Goal: Task Accomplishment & Management: Manage account settings

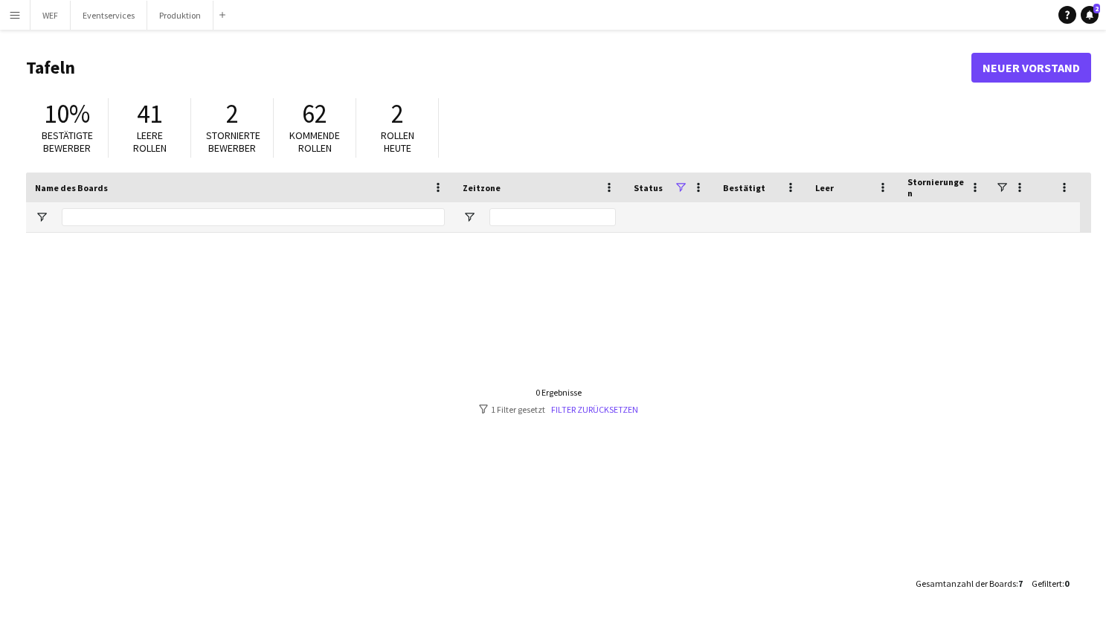
click at [9, 16] on app-icon "Menü" at bounding box center [15, 15] width 12 height 12
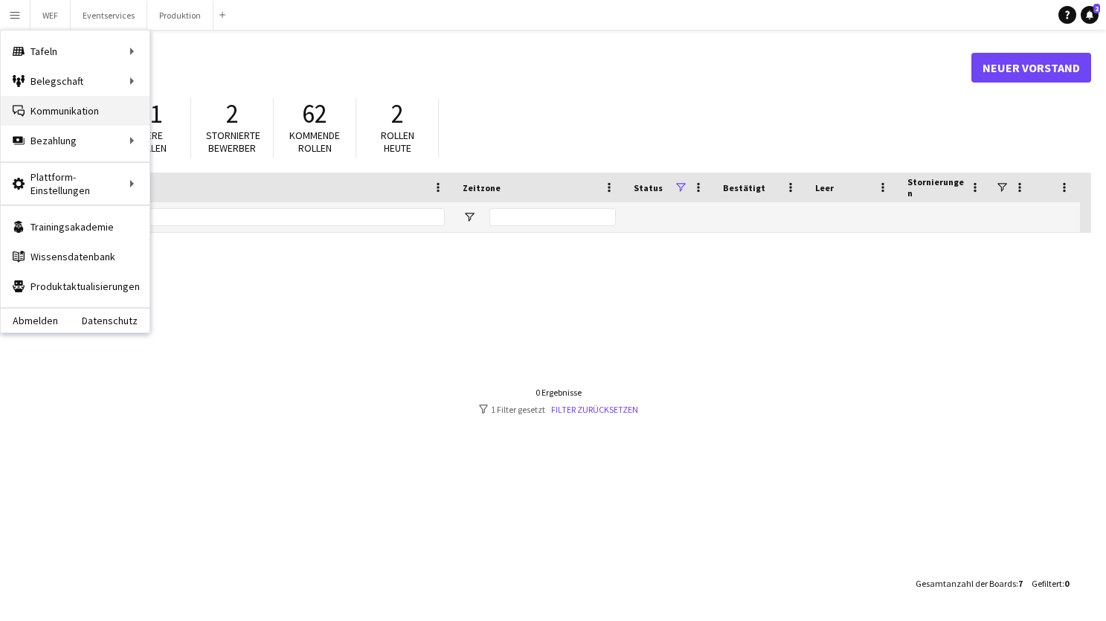
click at [103, 103] on link "Kommunikation Kommunikation" at bounding box center [75, 111] width 149 height 30
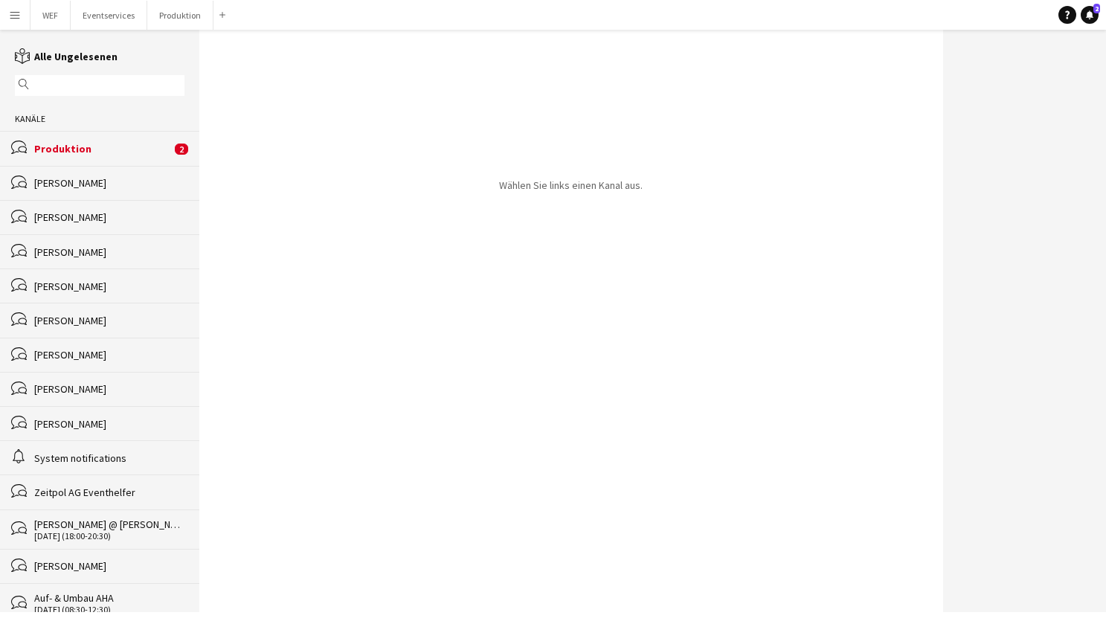
click at [115, 152] on div "Produktion" at bounding box center [102, 148] width 137 height 13
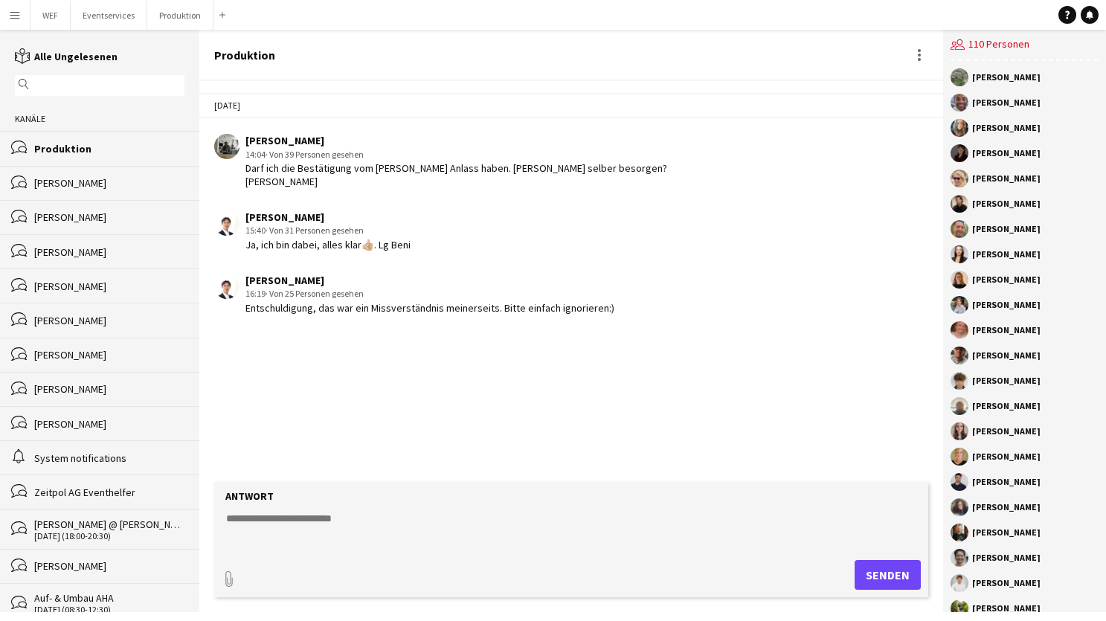
click at [308, 286] on div "[PERSON_NAME]" at bounding box center [430, 280] width 369 height 13
click at [379, 312] on div "Entschuldigung, das war ein Missverständnis meinerseits. Bitte einfach ignorier…" at bounding box center [430, 307] width 369 height 13
click at [107, 185] on div "[PERSON_NAME]" at bounding box center [109, 182] width 150 height 13
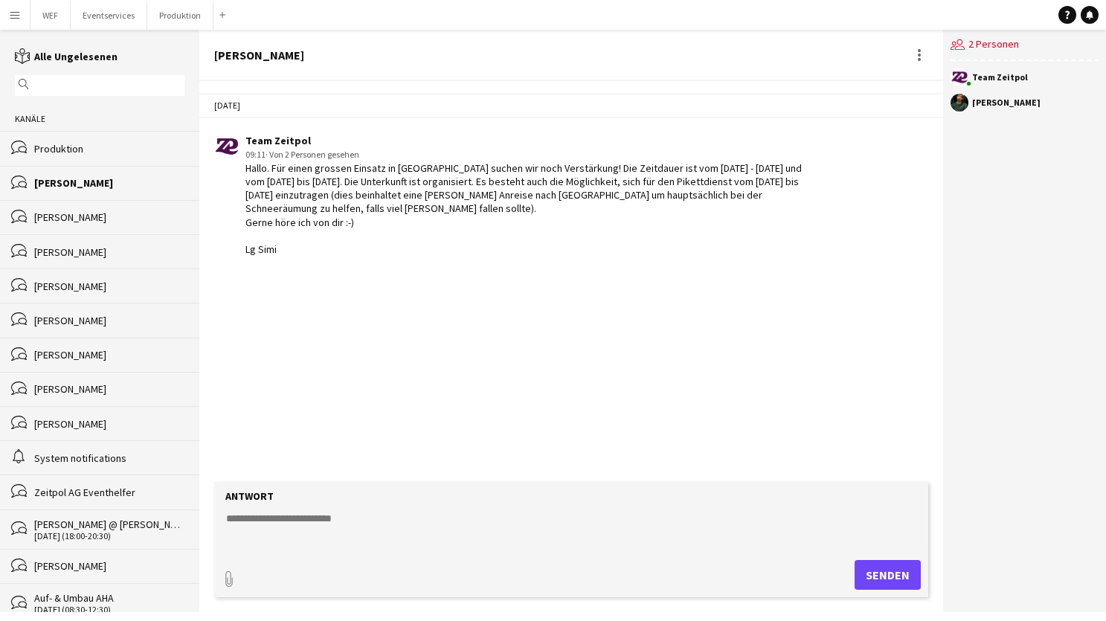
click at [106, 217] on div "[PERSON_NAME]" at bounding box center [109, 217] width 150 height 13
click at [109, 241] on div "bubbles [PERSON_NAME]" at bounding box center [99, 251] width 199 height 34
click at [120, 276] on div "bubbles [PERSON_NAME]" at bounding box center [99, 286] width 199 height 34
click at [127, 311] on div "bubbles [PERSON_NAME]" at bounding box center [99, 320] width 199 height 34
click at [135, 361] on div "bubbles [PERSON_NAME]" at bounding box center [99, 355] width 199 height 34
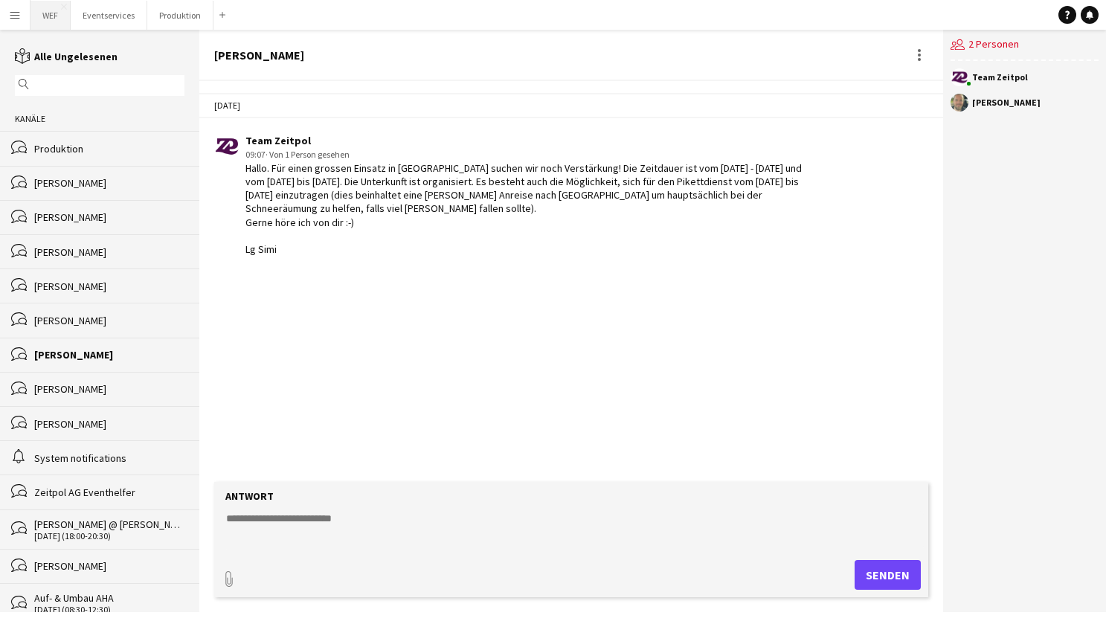
click at [44, 16] on button "WEF Schließen" at bounding box center [51, 15] width 40 height 29
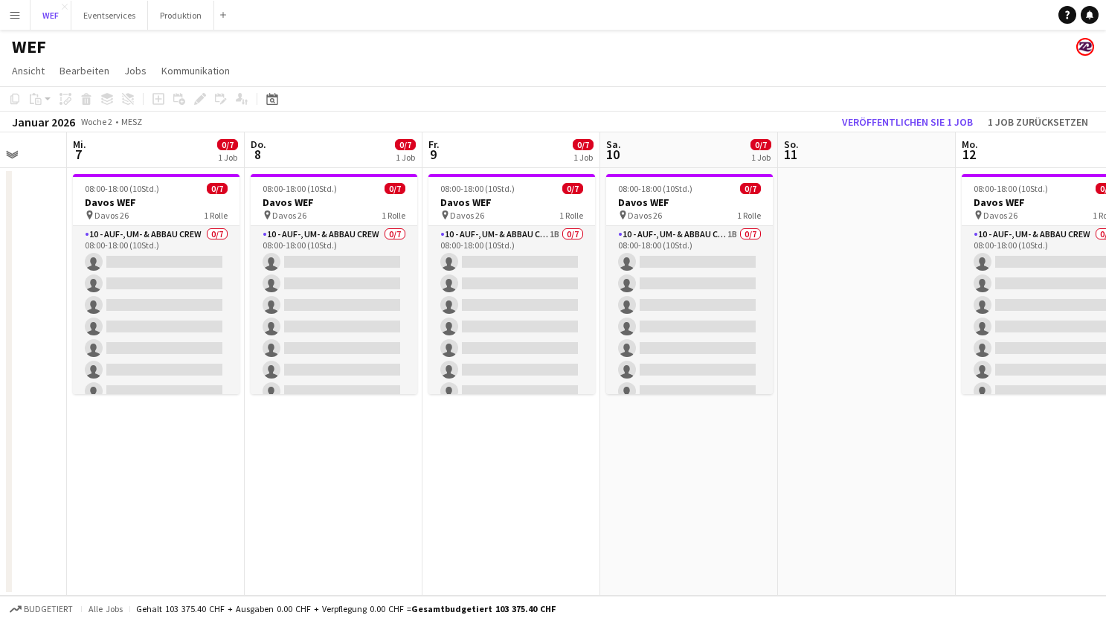
scroll to position [0, 464]
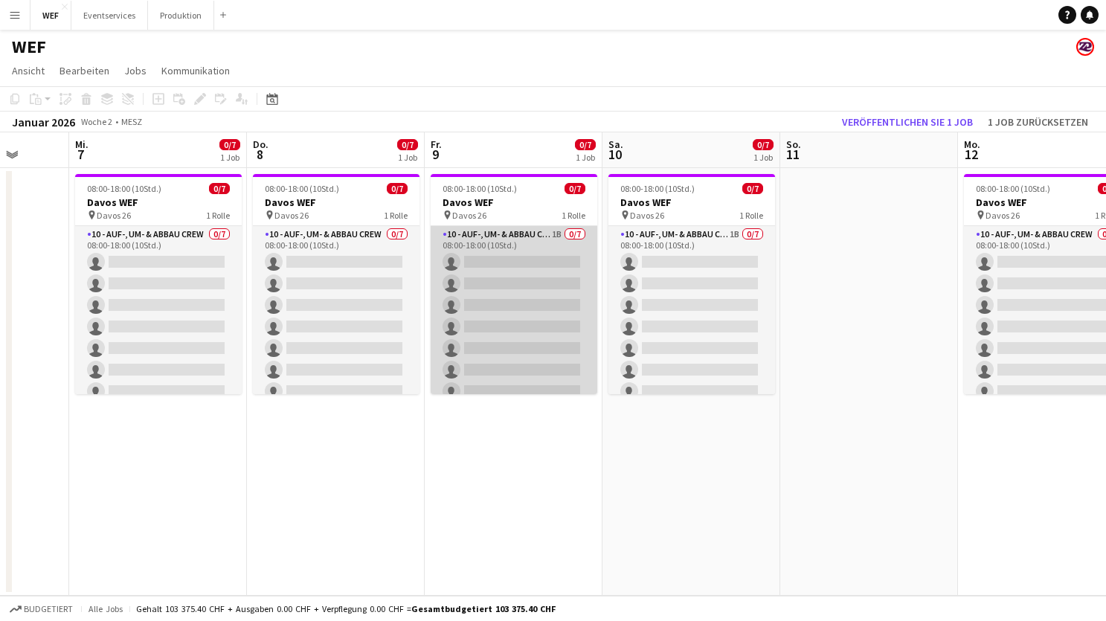
click at [510, 242] on app-card-role "10 - Auf-, Um- & Abbau Crew 1B 0/7 08:00-18:00 (10Std.) single-neutral-actions …" at bounding box center [514, 316] width 167 height 180
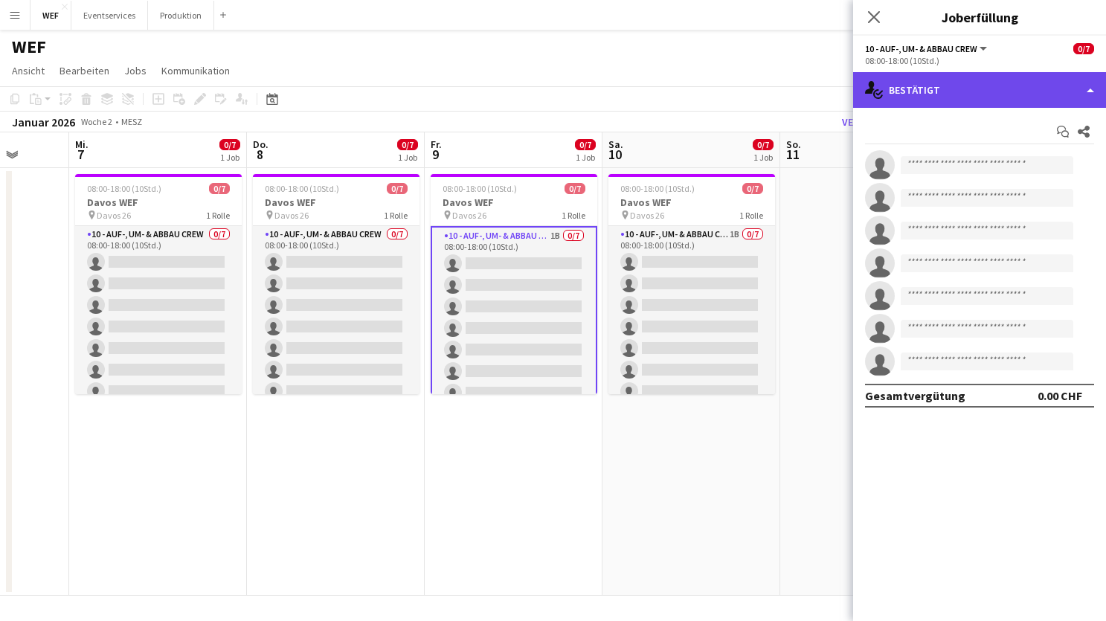
click at [999, 98] on div "single-neutral-actions-check-2 Bestätigt" at bounding box center [979, 90] width 253 height 36
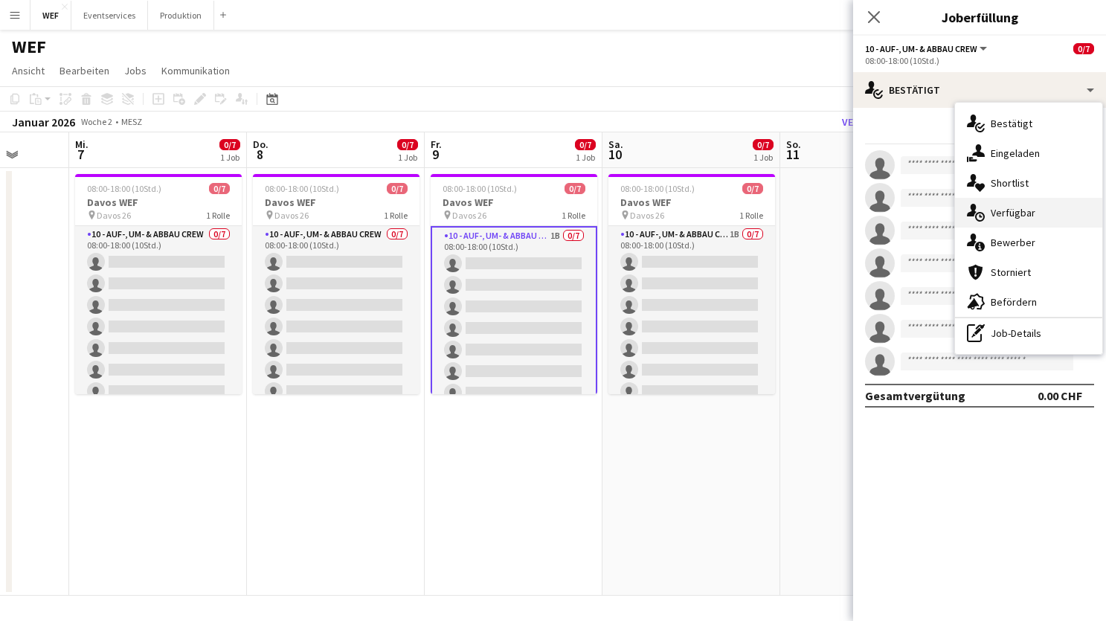
click at [1013, 212] on span "Verfügbar" at bounding box center [1013, 212] width 45 height 13
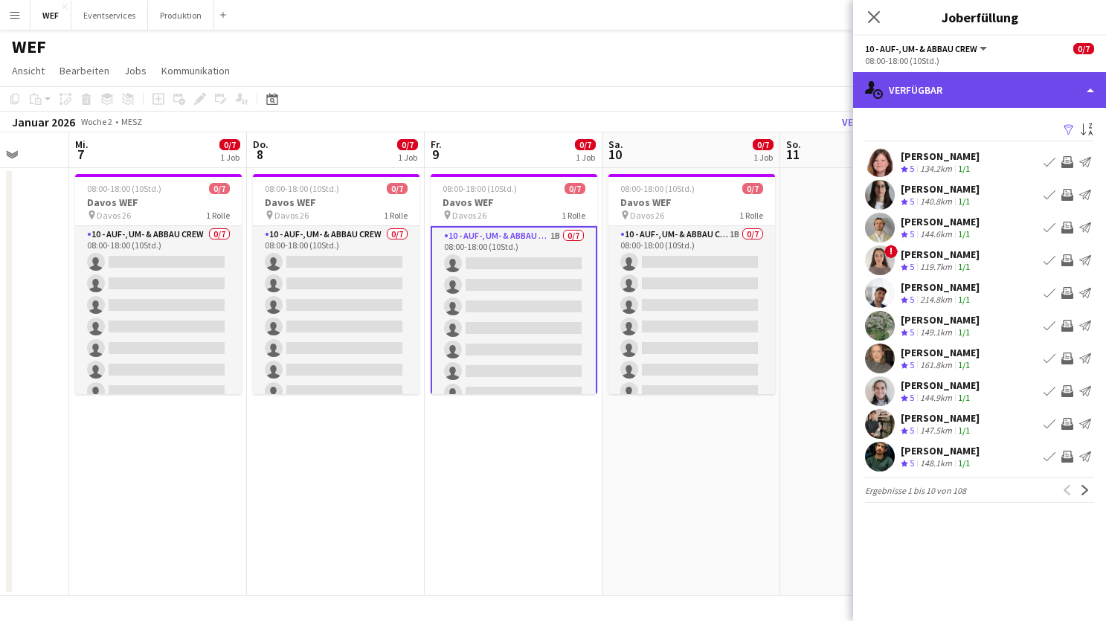
click at [992, 92] on div "single-neutral-actions-upload [GEOGRAPHIC_DATA]" at bounding box center [979, 90] width 253 height 36
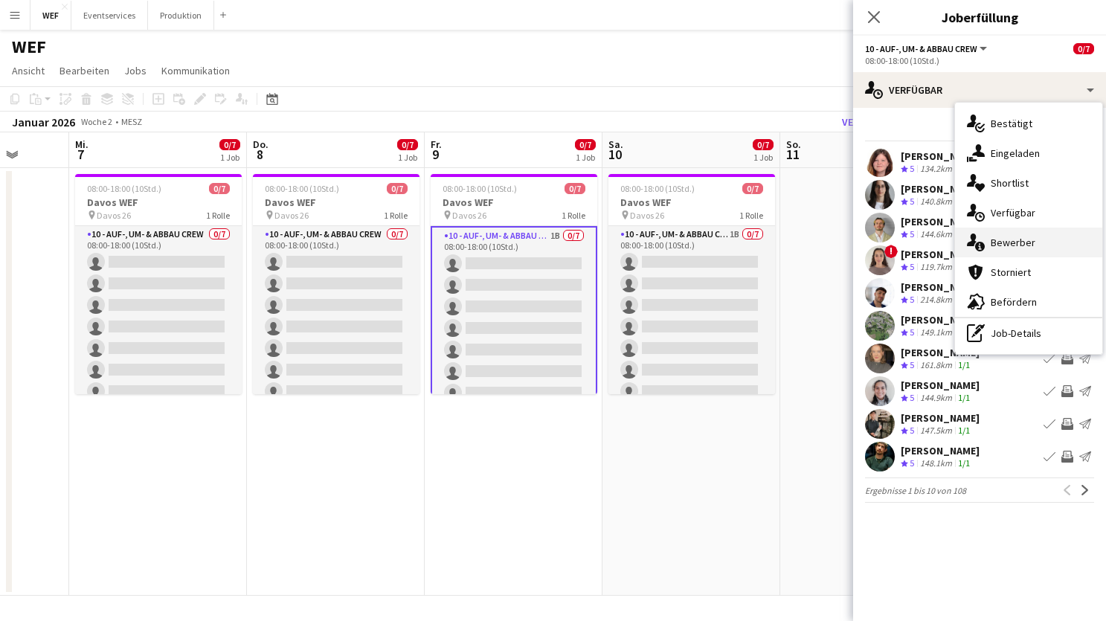
click at [1004, 236] on span "Bewerber" at bounding box center [1013, 242] width 45 height 13
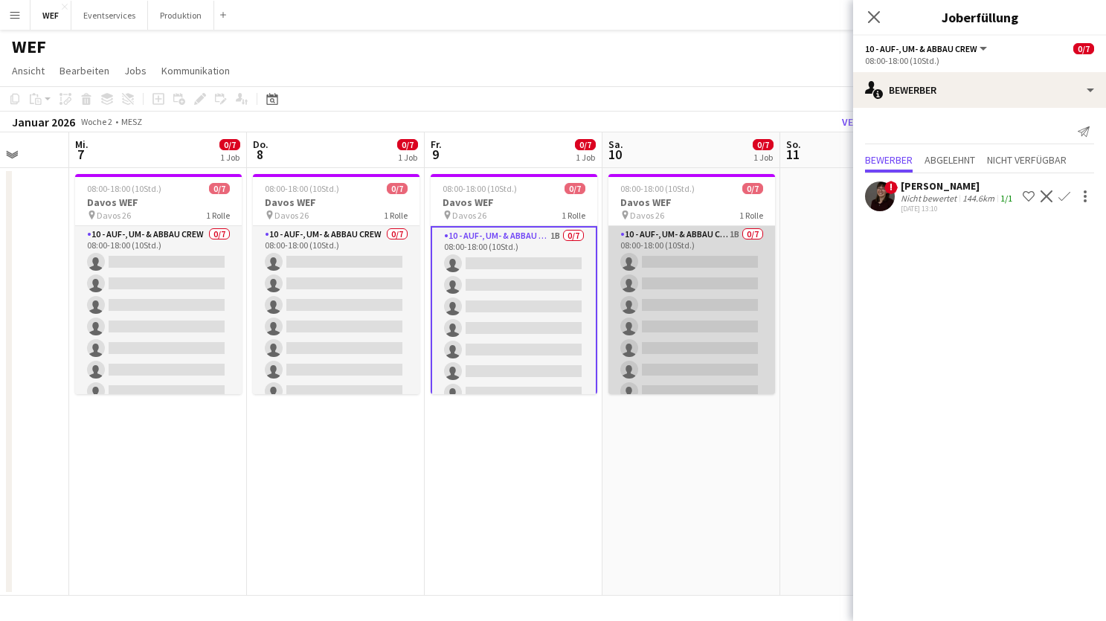
click at [663, 286] on app-card-role "10 - Auf-, Um- & Abbau Crew 1B 0/7 08:00-18:00 (10Std.) single-neutral-actions …" at bounding box center [692, 316] width 167 height 180
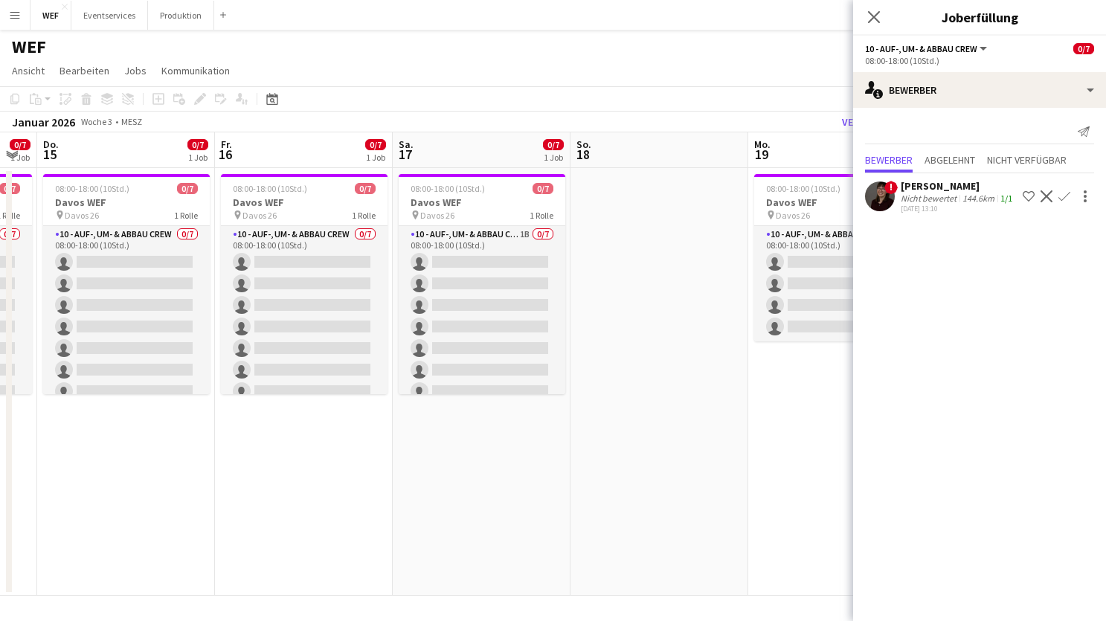
scroll to position [0, 638]
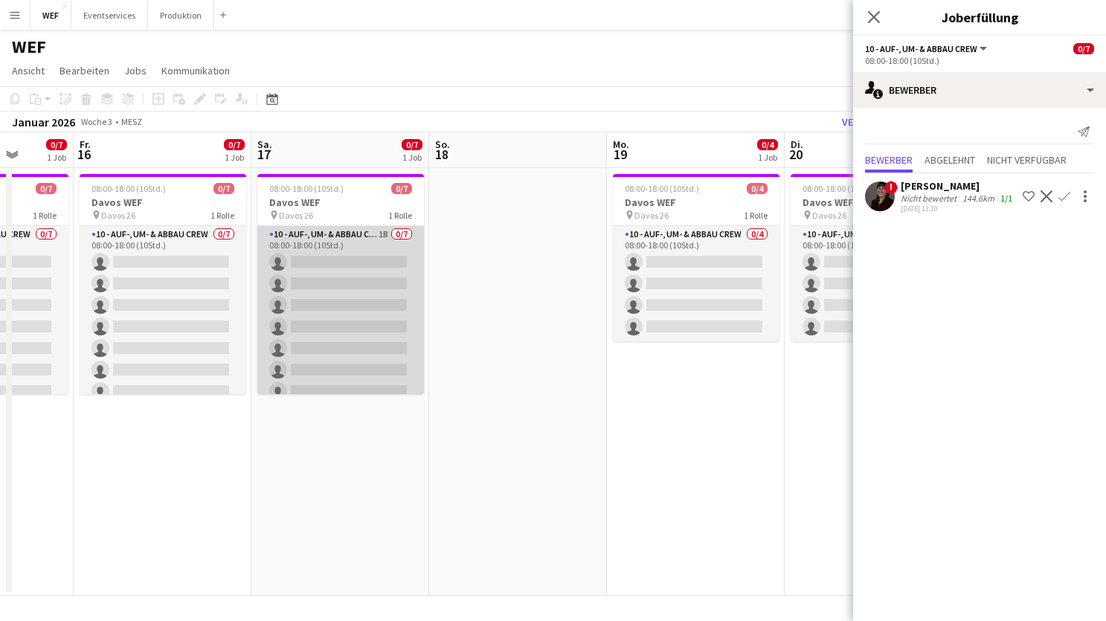
click at [347, 277] on app-card-role "10 - Auf-, Um- & Abbau Crew 1B 0/7 08:00-18:00 (10Std.) single-neutral-actions …" at bounding box center [340, 316] width 167 height 180
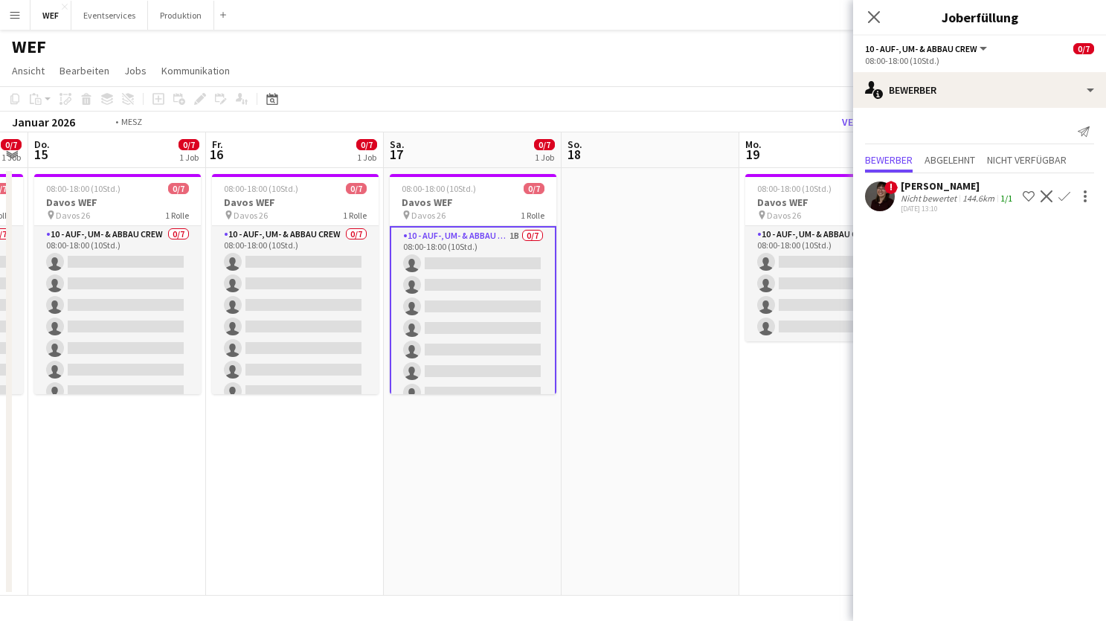
scroll to position [0, 373]
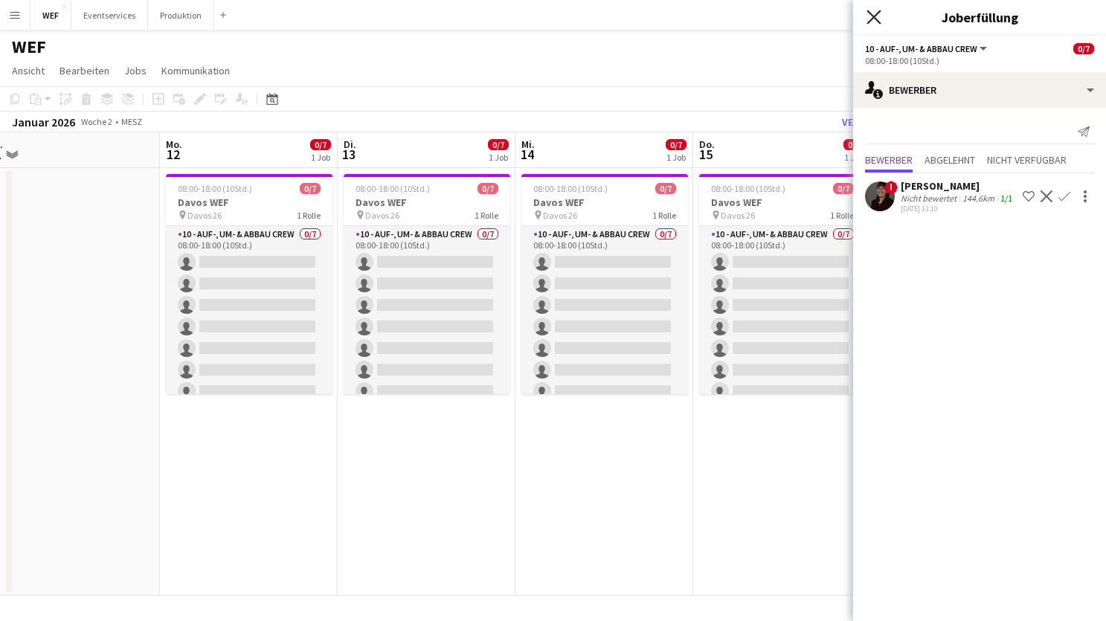
click at [879, 17] on icon "Pop-in schließen" at bounding box center [874, 17] width 14 height 14
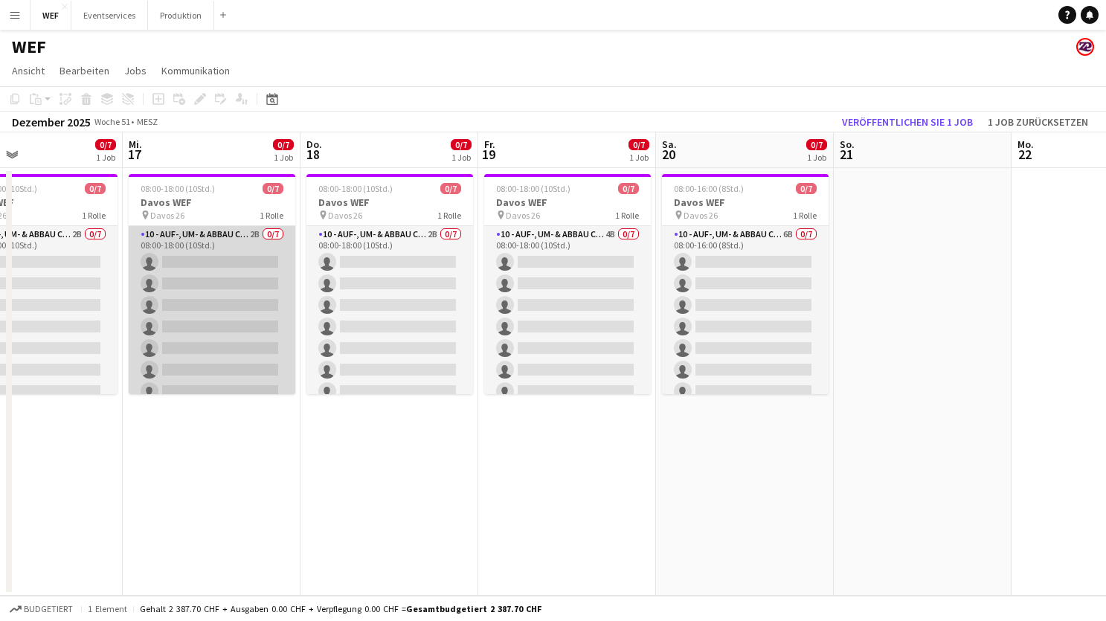
scroll to position [0, 411]
click at [233, 277] on app-card-role "10 - Auf-, Um- & Abbau Crew 2B 0/7 08:00-18:00 (10Std.) single-neutral-actions …" at bounding box center [211, 316] width 167 height 180
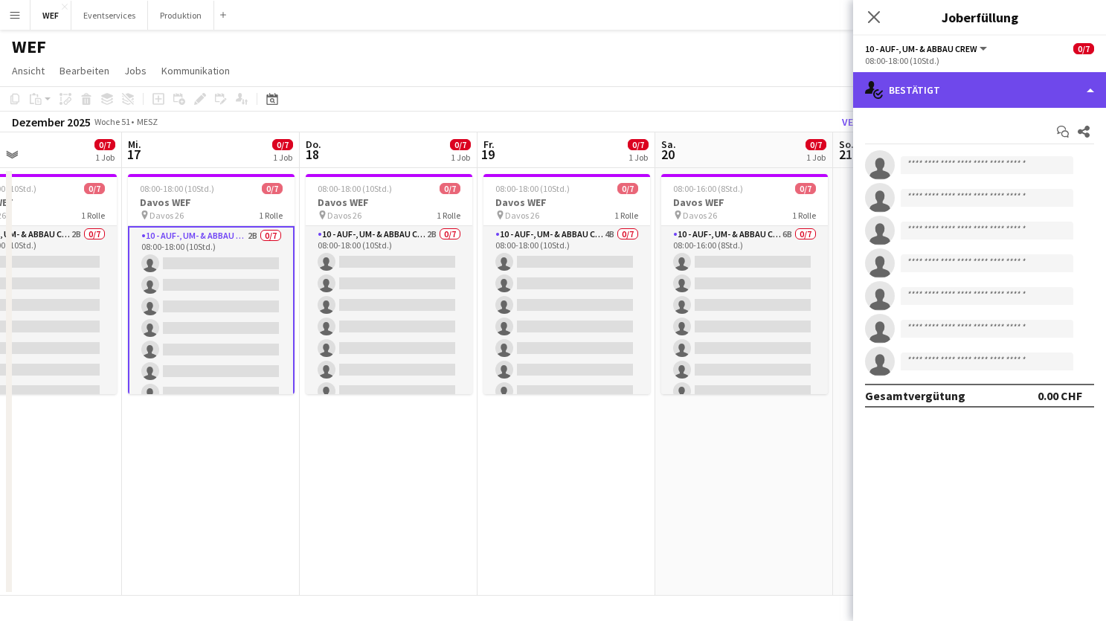
click at [1001, 88] on div "single-neutral-actions-check-2 Bestätigt" at bounding box center [979, 90] width 253 height 36
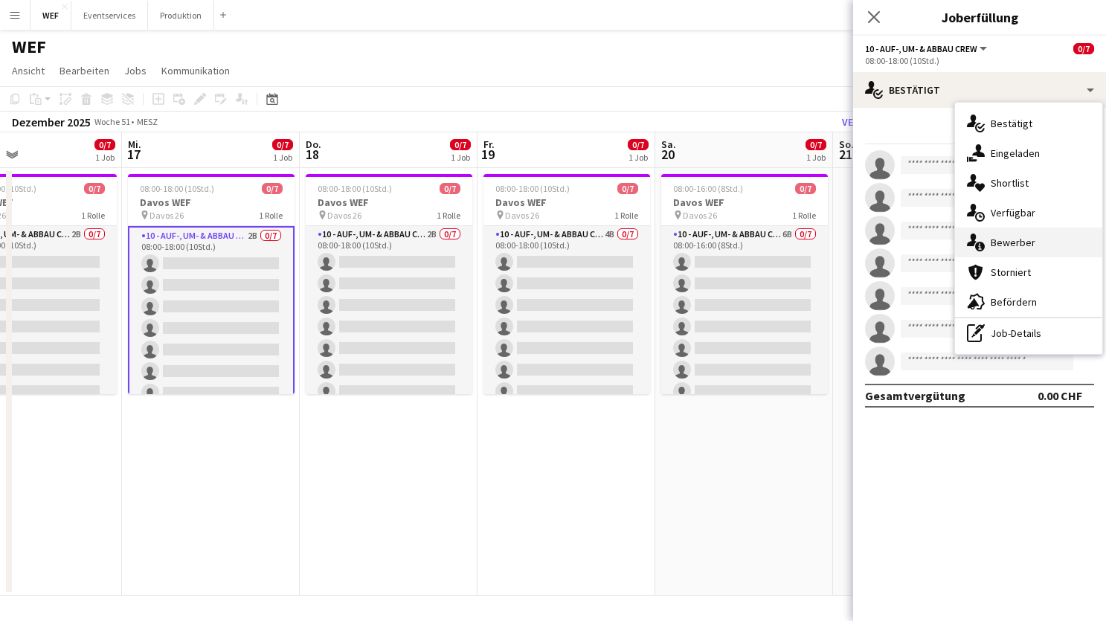
click at [1027, 240] on span "Bewerber" at bounding box center [1013, 242] width 45 height 13
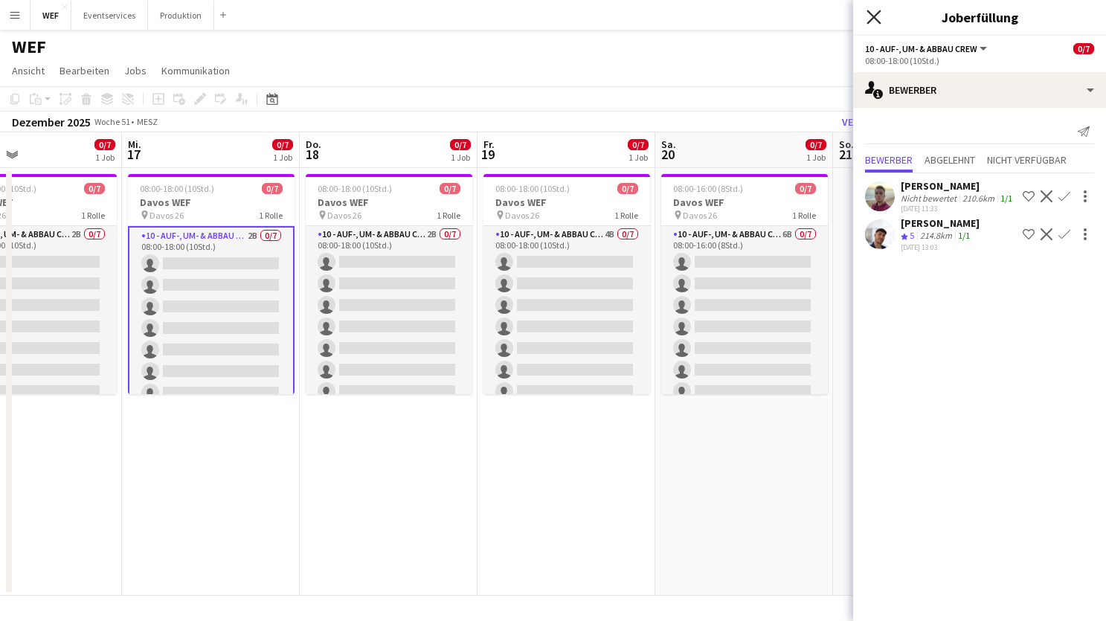
click at [876, 17] on icon "Pop-in schließen" at bounding box center [874, 17] width 14 height 14
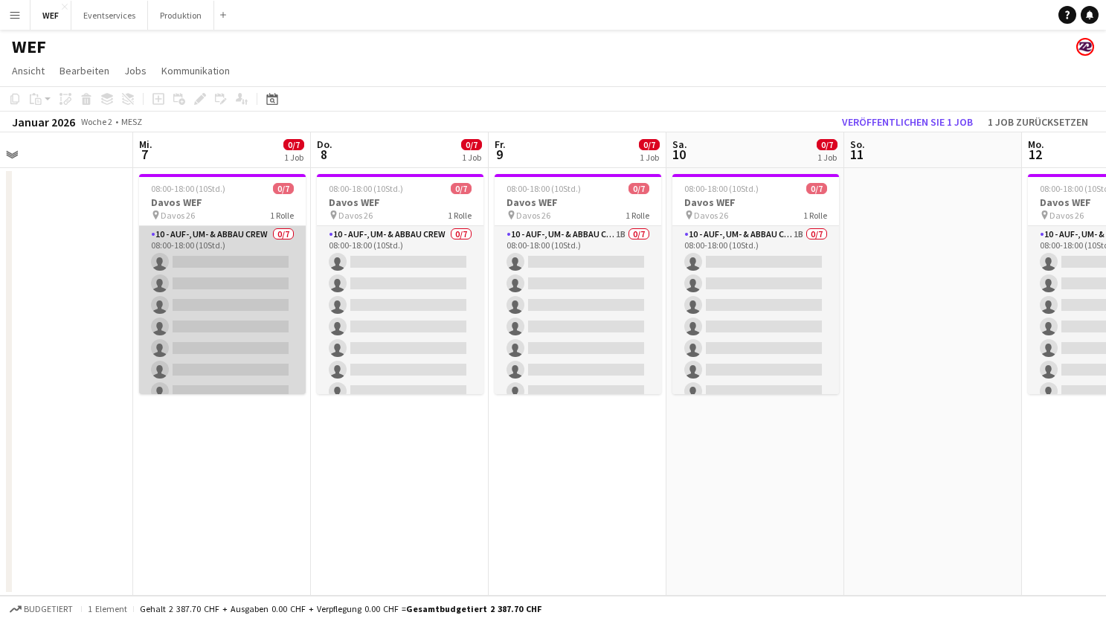
scroll to position [0, 576]
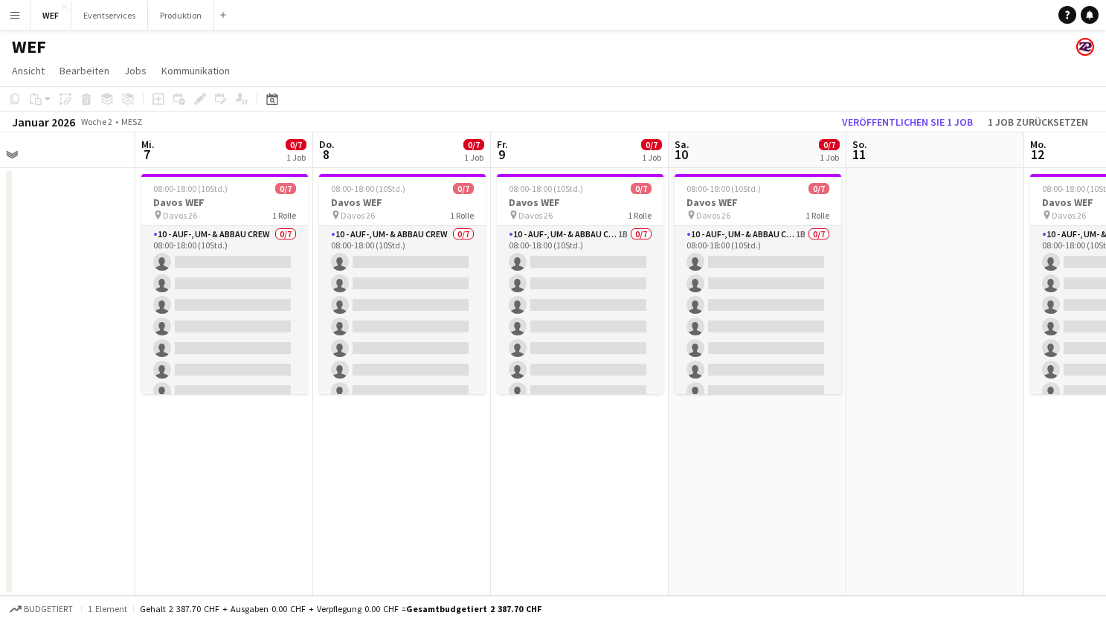
click at [24, 13] on button "Menü" at bounding box center [15, 15] width 30 height 30
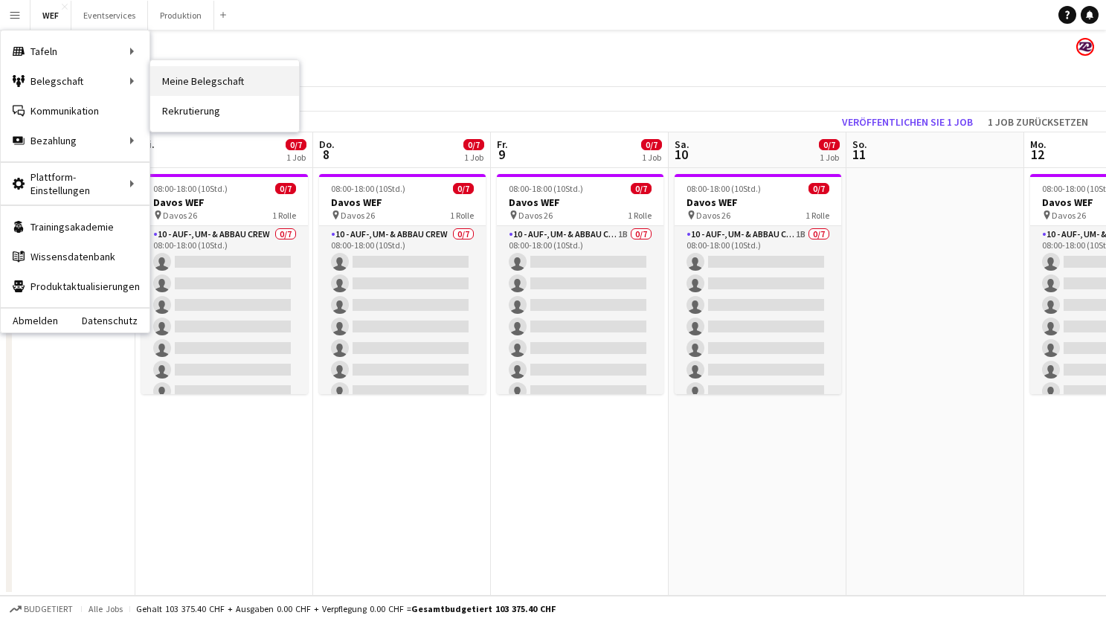
click at [240, 89] on link "Meine Belegschaft" at bounding box center [224, 81] width 149 height 30
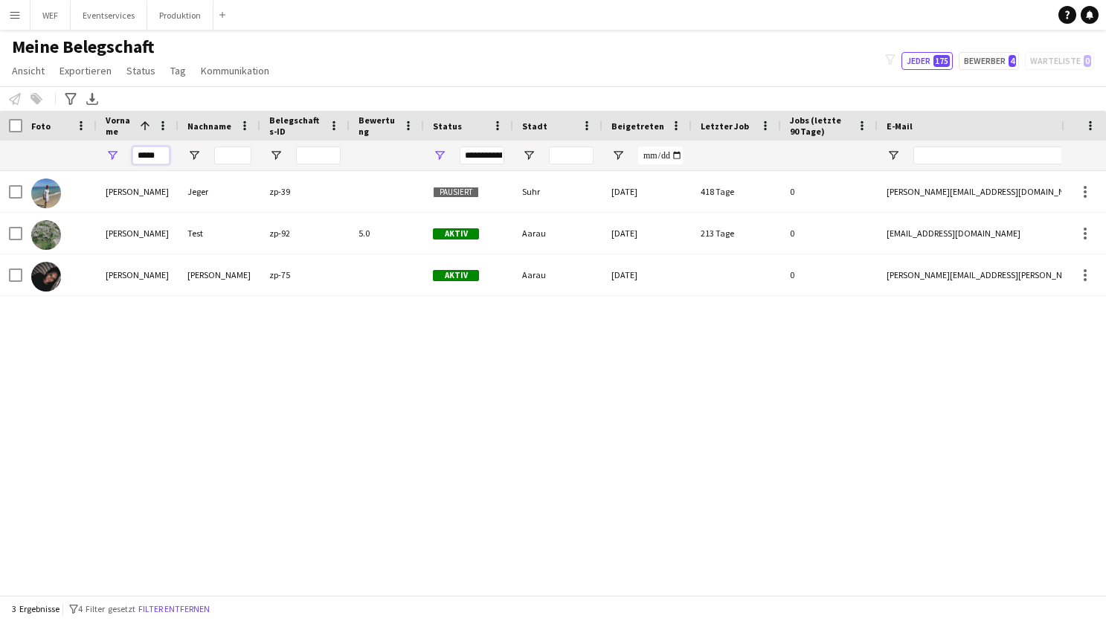
drag, startPoint x: 160, startPoint y: 157, endPoint x: 103, endPoint y: 156, distance: 57.3
click at [103, 156] on div "*****" at bounding box center [138, 156] width 82 height 30
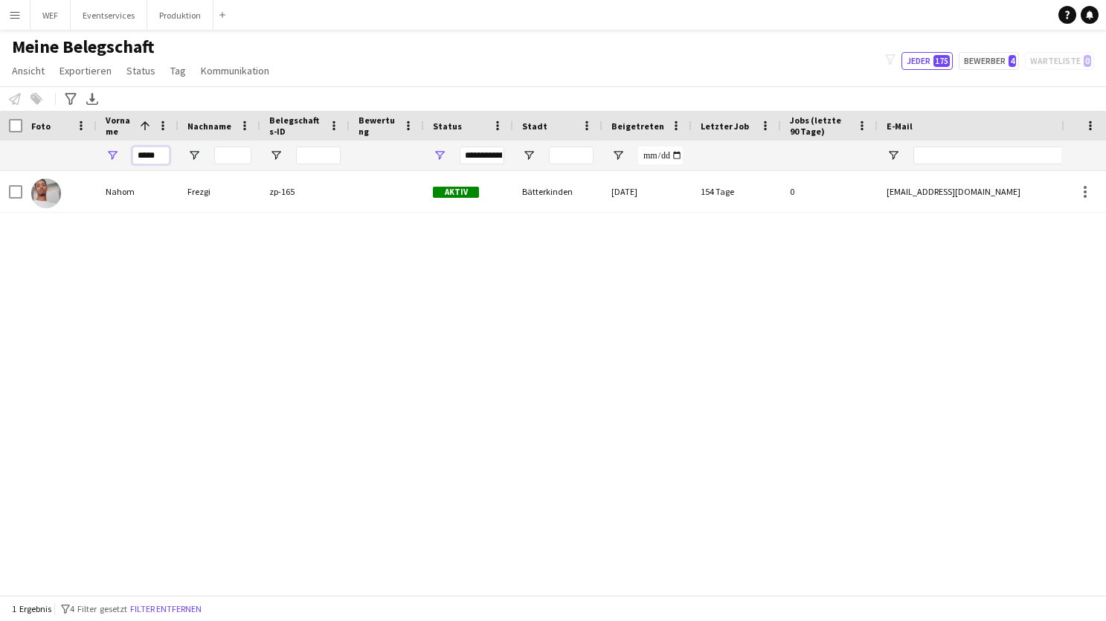
type input "*****"
